Goal: Information Seeking & Learning: Learn about a topic

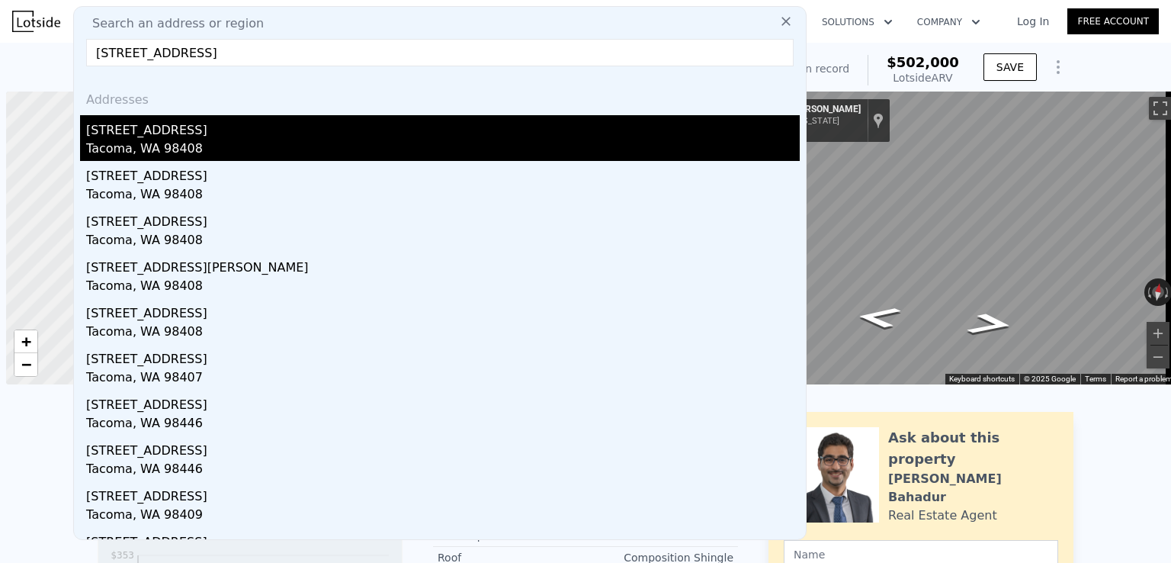
scroll to position [0, 6]
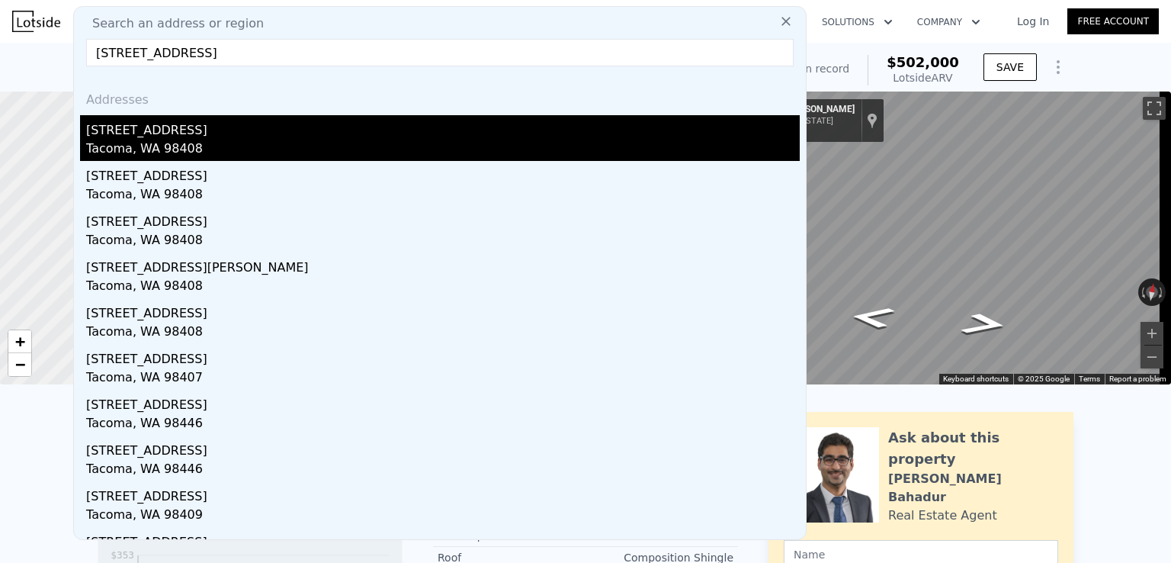
type input "[STREET_ADDRESS]"
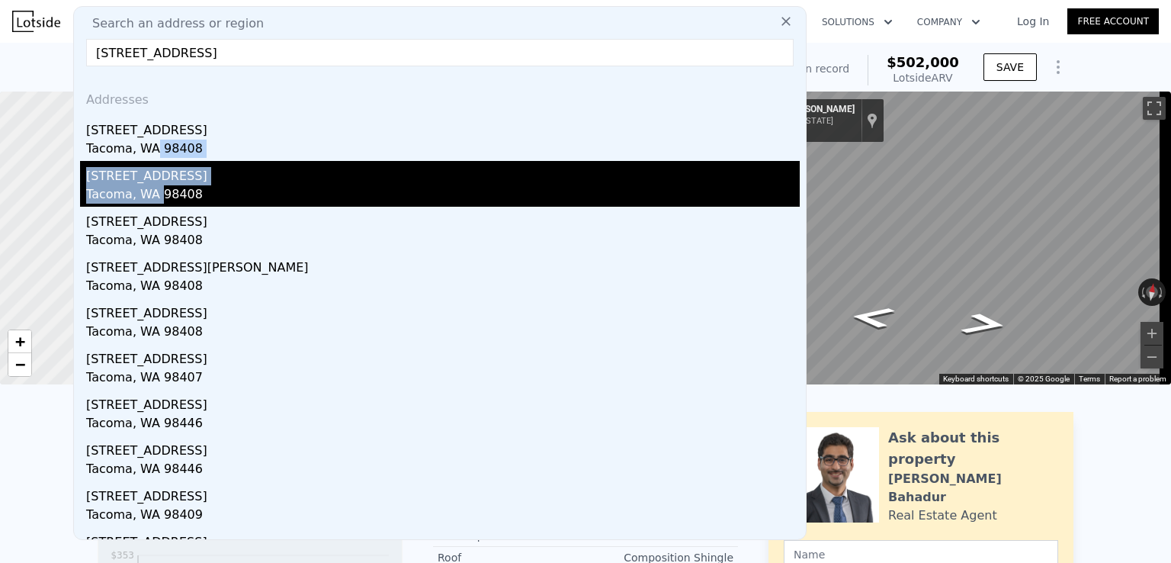
drag, startPoint x: 149, startPoint y: 141, endPoint x: 156, endPoint y: 193, distance: 52.3
click at [156, 193] on div "Addresses [STREET_ADDRESS][GEOGRAPHIC_DATA][STREET_ADDRESS] [STREET_ADDRESS][GE…" at bounding box center [440, 309] width 732 height 460
click at [201, 185] on div "Tacoma, WA 98408" at bounding box center [443, 195] width 714 height 21
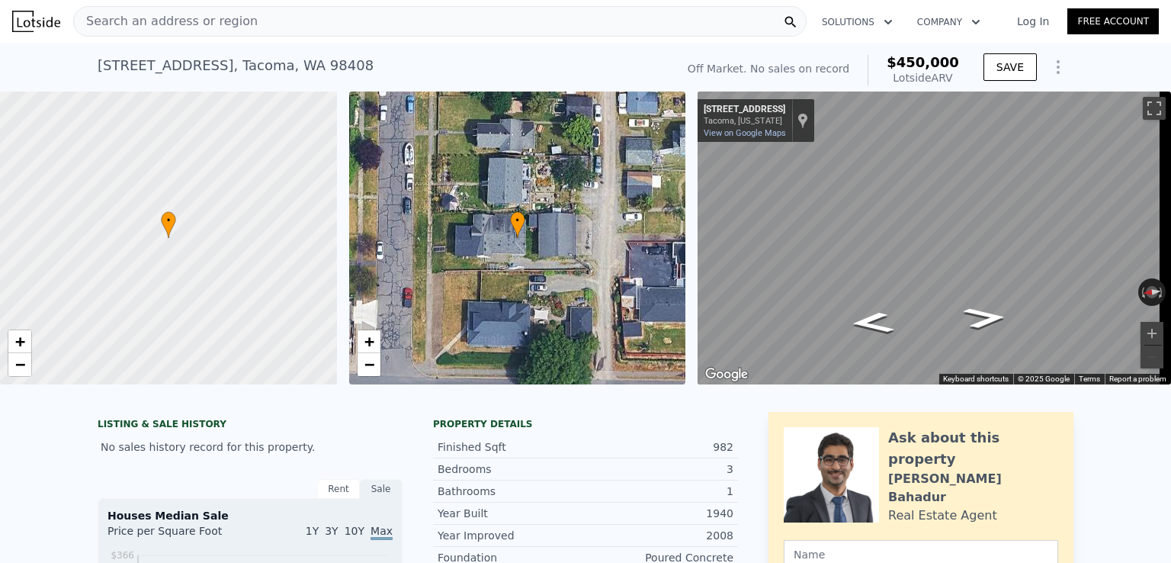
click at [919, 59] on span "$450,000" at bounding box center [923, 62] width 72 height 16
copy span "$450,000"
click at [156, 15] on span "Search an address or region" at bounding box center [166, 21] width 184 height 18
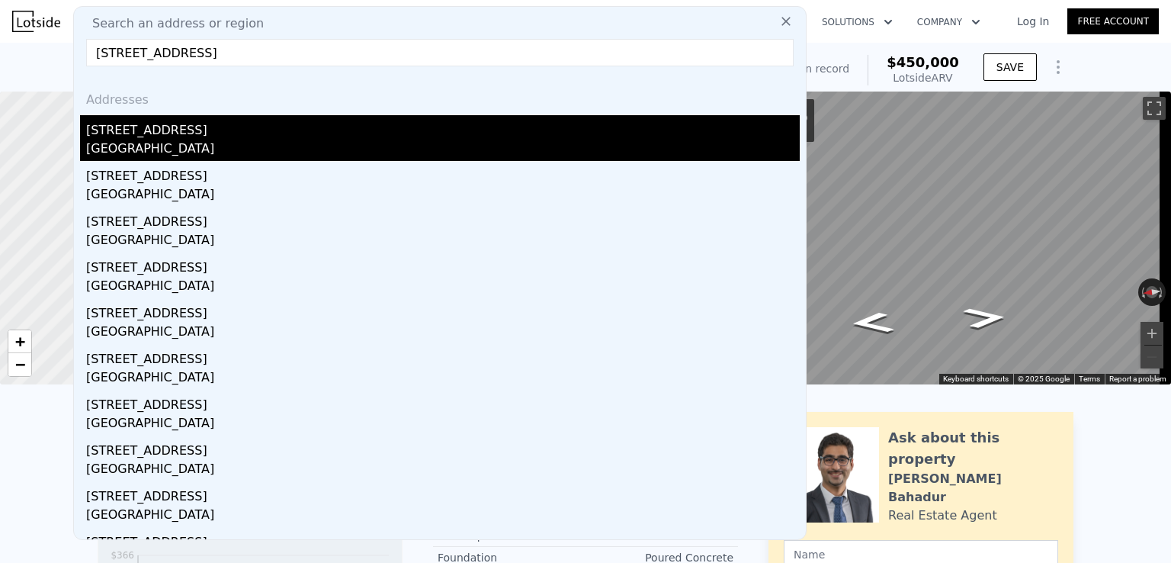
type input "[STREET_ADDRESS]"
click at [159, 140] on div "[GEOGRAPHIC_DATA]" at bounding box center [443, 150] width 714 height 21
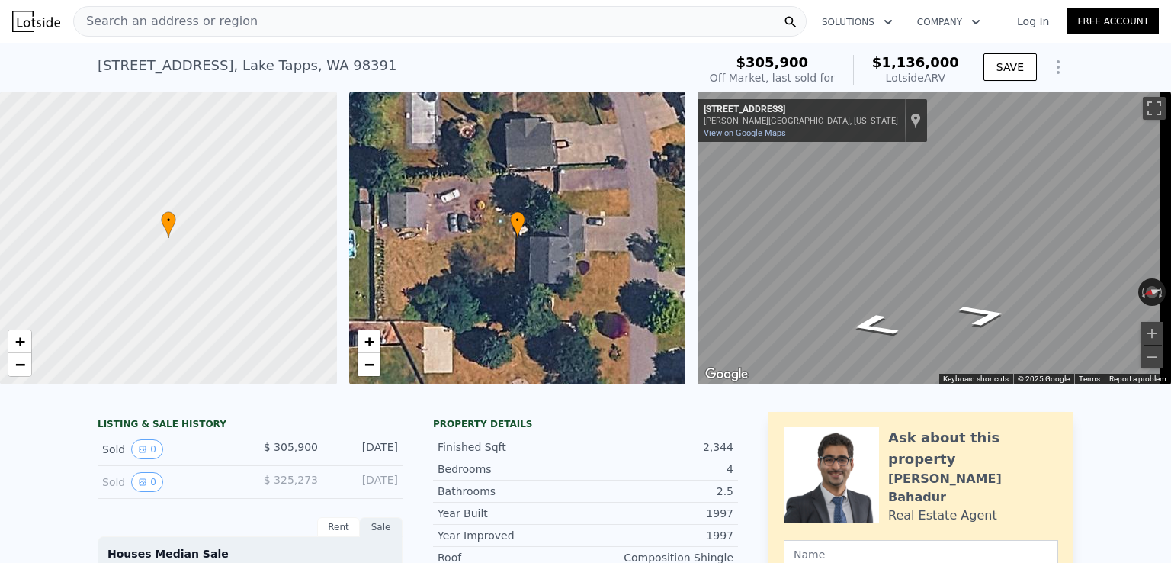
click at [384, 31] on div "Search an address or region" at bounding box center [439, 21] width 733 height 30
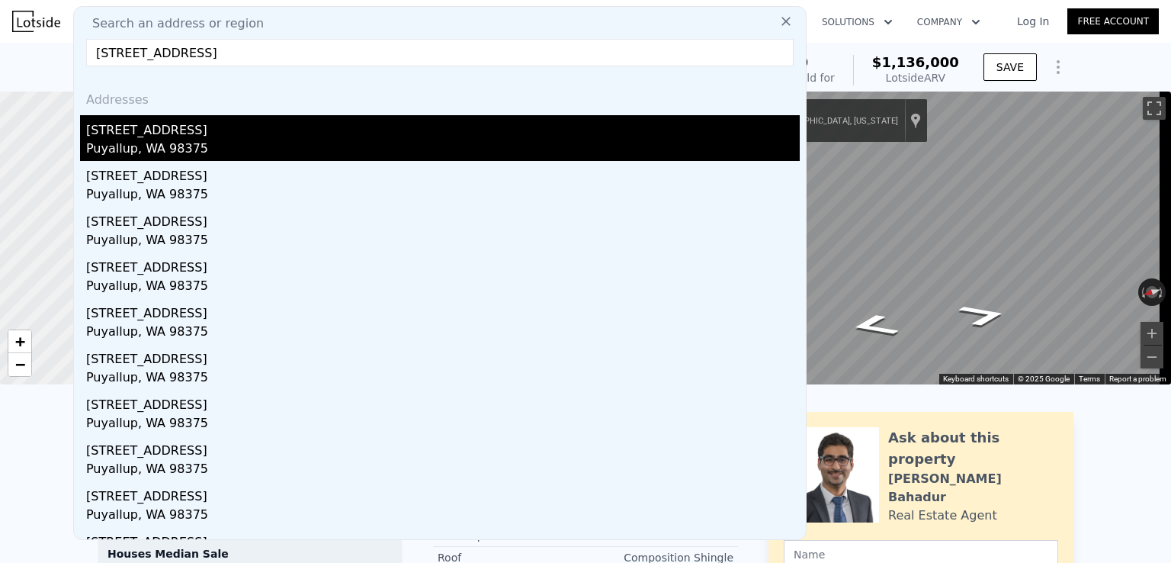
type input "[STREET_ADDRESS]"
click at [251, 143] on div "Puyallup, WA 98375" at bounding box center [443, 150] width 714 height 21
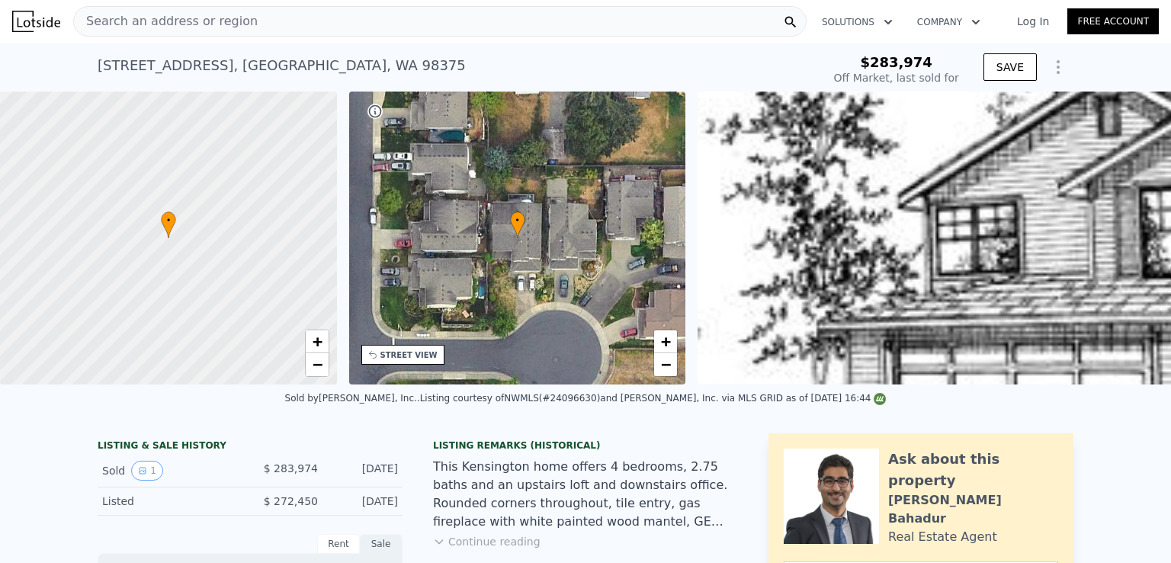
click at [403, 9] on div "Search an address or region" at bounding box center [439, 21] width 733 height 30
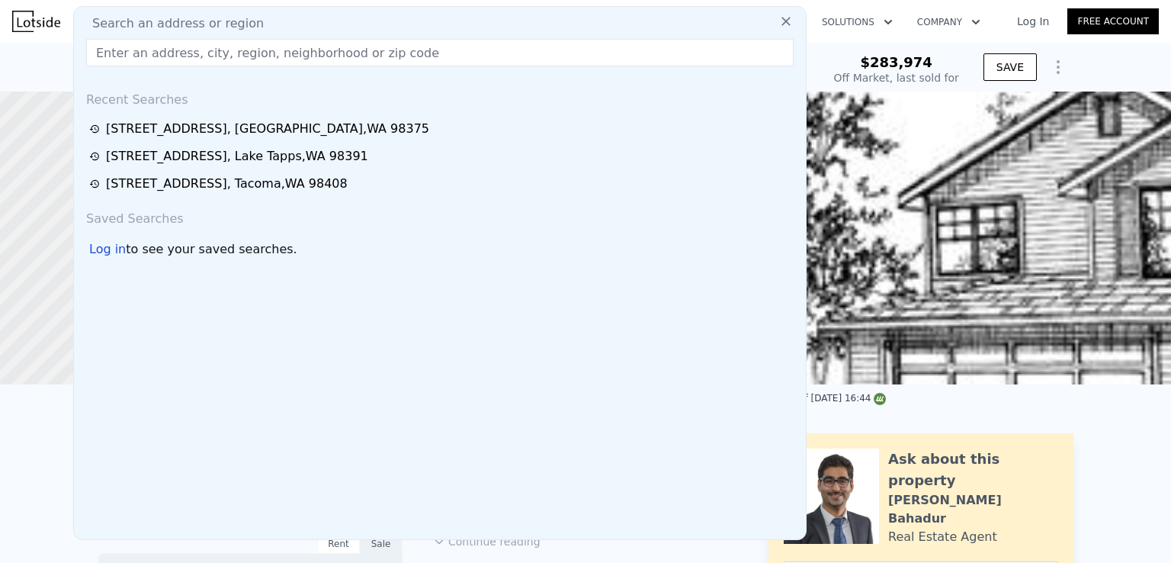
type input "[STREET_ADDRESS]"
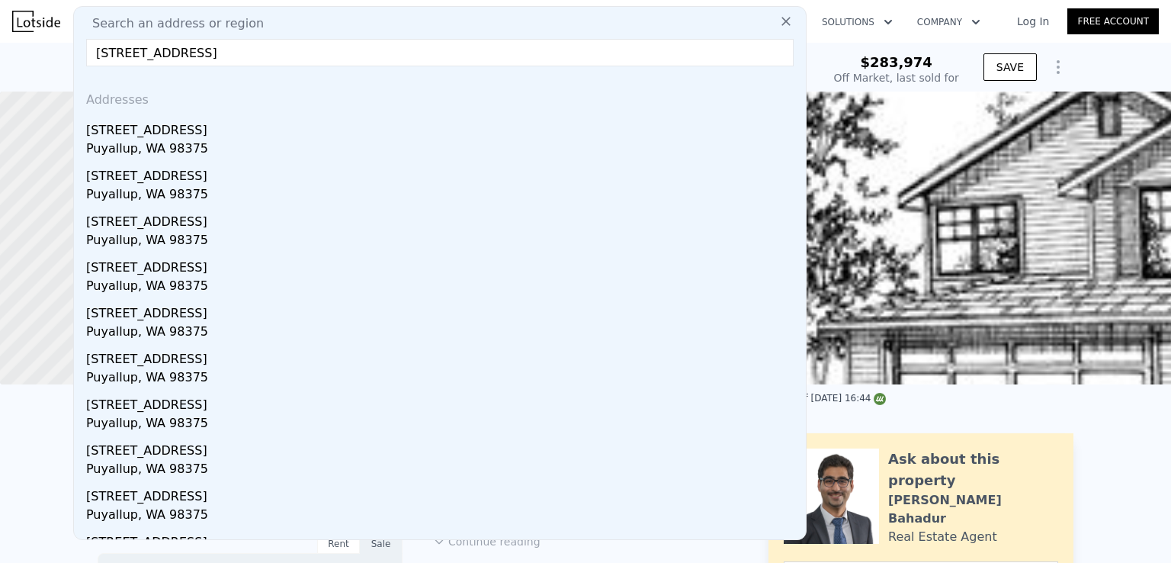
type input "$ 668,000"
type input "$ 318,033"
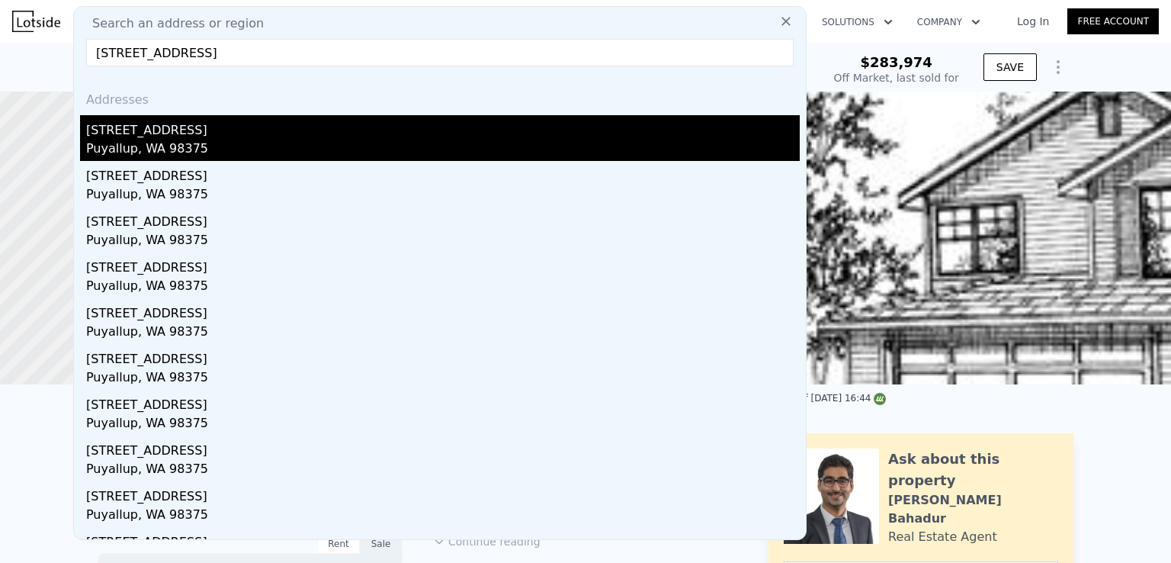
type input "[STREET_ADDRESS]"
click at [171, 126] on div "[STREET_ADDRESS]" at bounding box center [443, 127] width 714 height 24
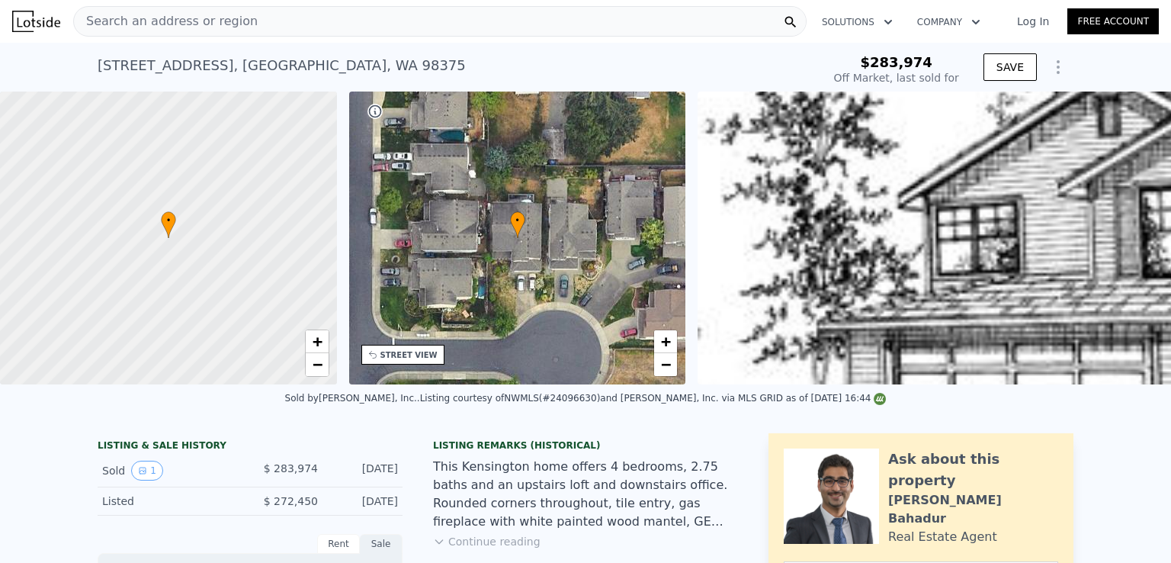
click at [913, 62] on span "$283,974" at bounding box center [896, 62] width 72 height 16
copy span "$283,974"
